Goal: Browse casually

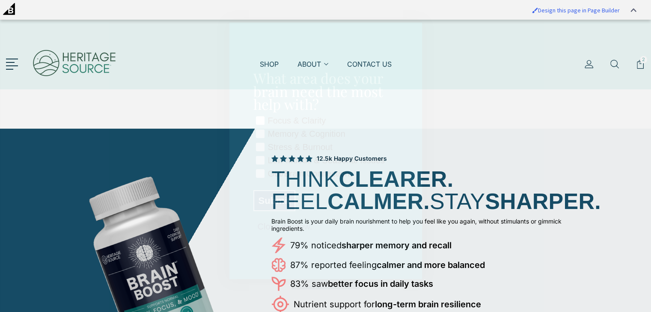
click at [327, 210] on div "Submit" at bounding box center [325, 204] width 145 height 36
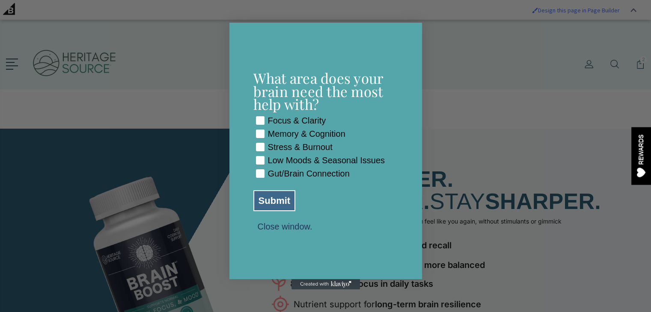
click at [261, 229] on button "Close window." at bounding box center [284, 227] width 63 height 8
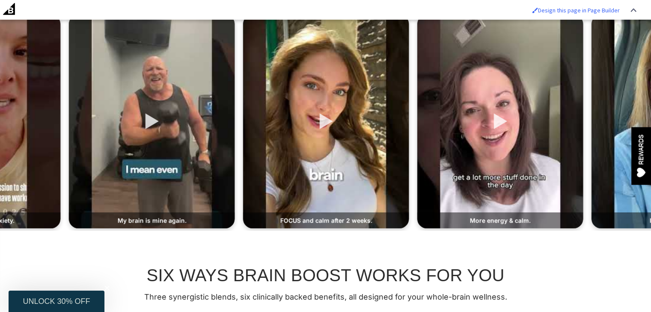
scroll to position [460, 0]
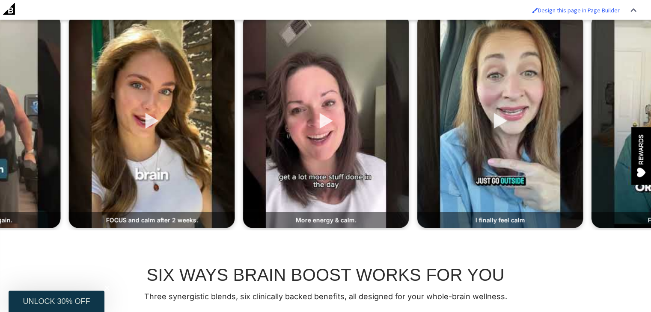
drag, startPoint x: 412, startPoint y: 141, endPoint x: 238, endPoint y: 138, distance: 174.2
click at [320, 136] on div at bounding box center [326, 121] width 166 height 214
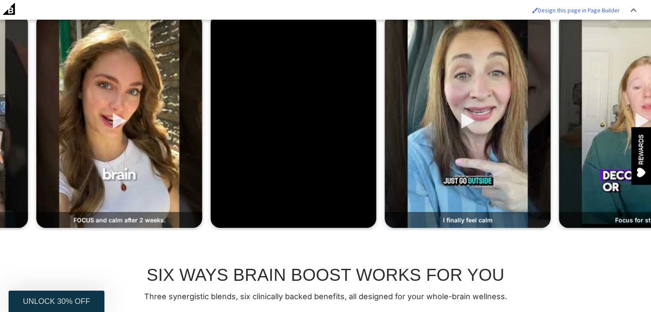
drag, startPoint x: 413, startPoint y: 167, endPoint x: 381, endPoint y: 152, distance: 35.4
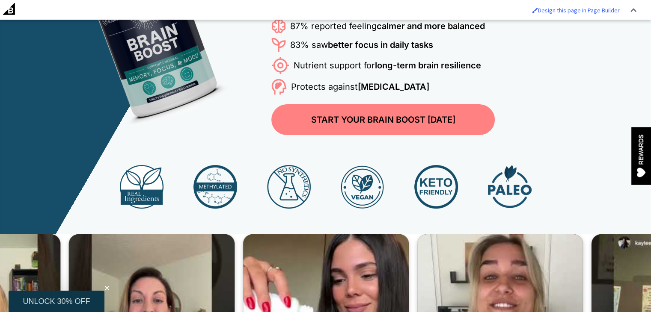
scroll to position [239, 0]
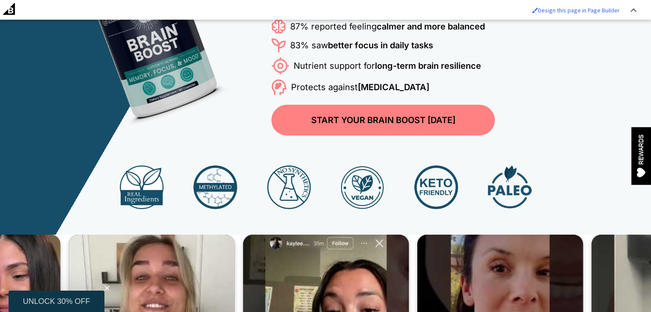
click at [221, 132] on div "12.5k Happy Customers THINK CLEARER. FEEL CALMER. STAY SHARPER. Brain Boost is …" at bounding box center [325, 26] width 541 height 220
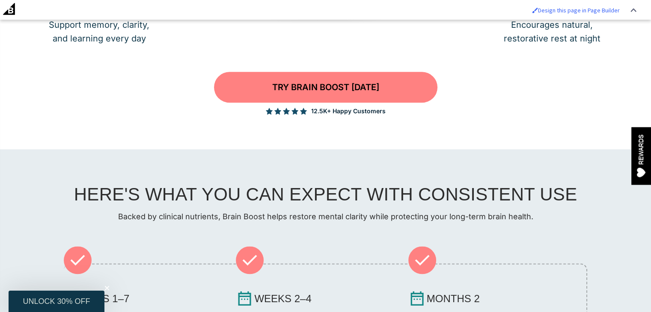
scroll to position [1052, 0]
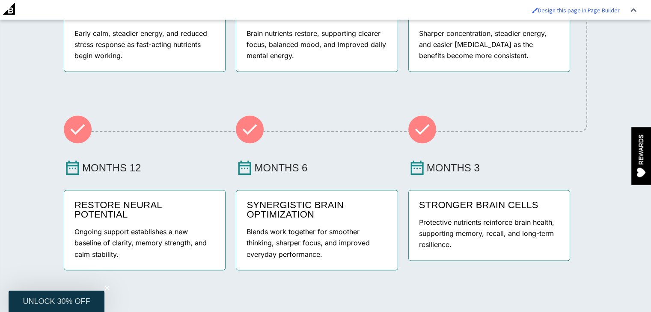
scroll to position [1377, 0]
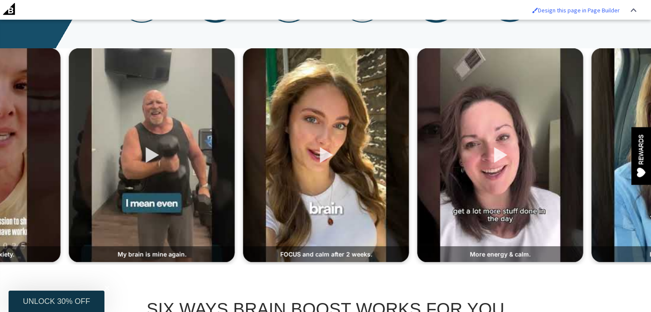
scroll to position [429, 0]
